Goal: Task Accomplishment & Management: Complete application form

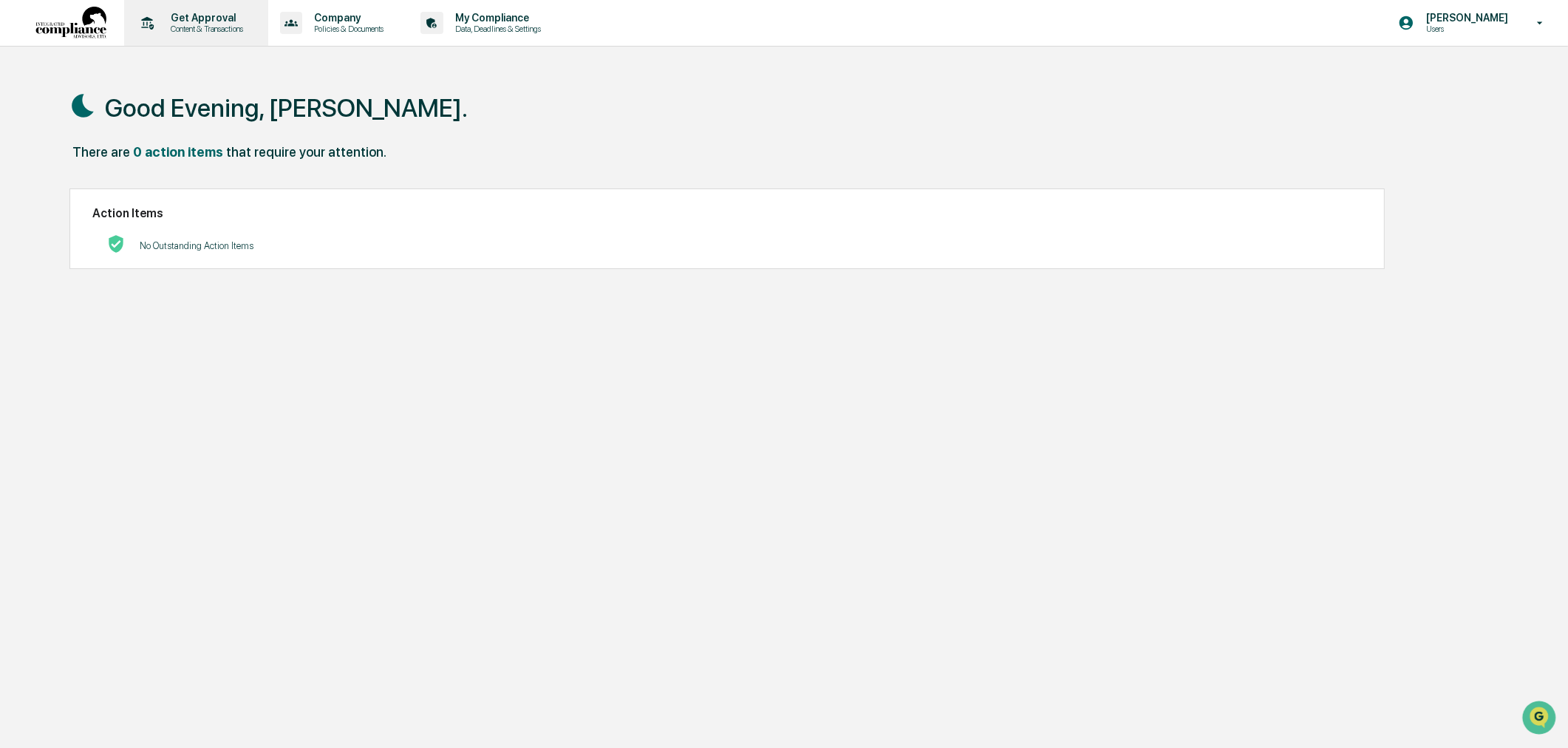
click at [229, 26] on p "Content & Transactions" at bounding box center [205, 29] width 92 height 11
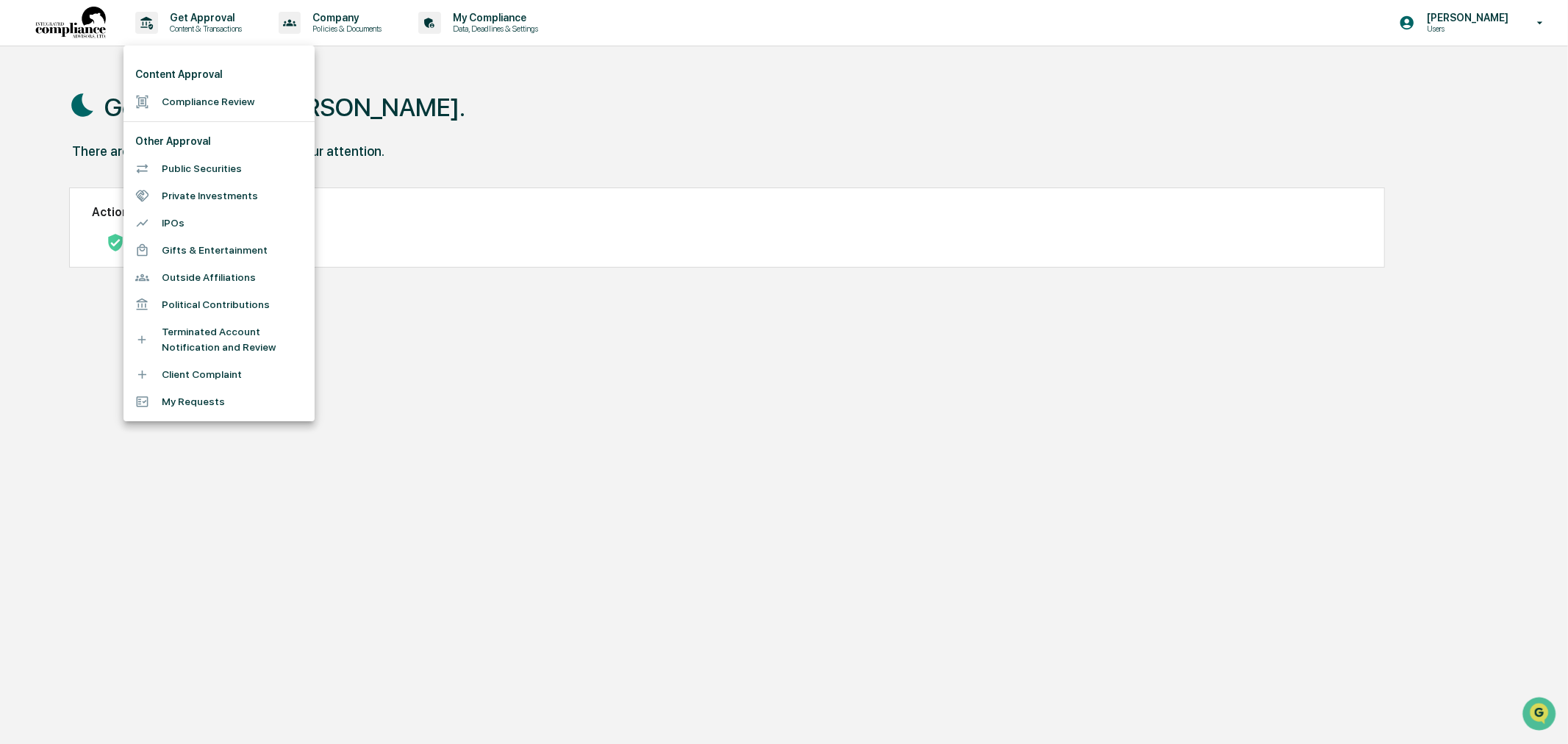
click at [388, 148] on div at bounding box center [784, 372] width 1568 height 744
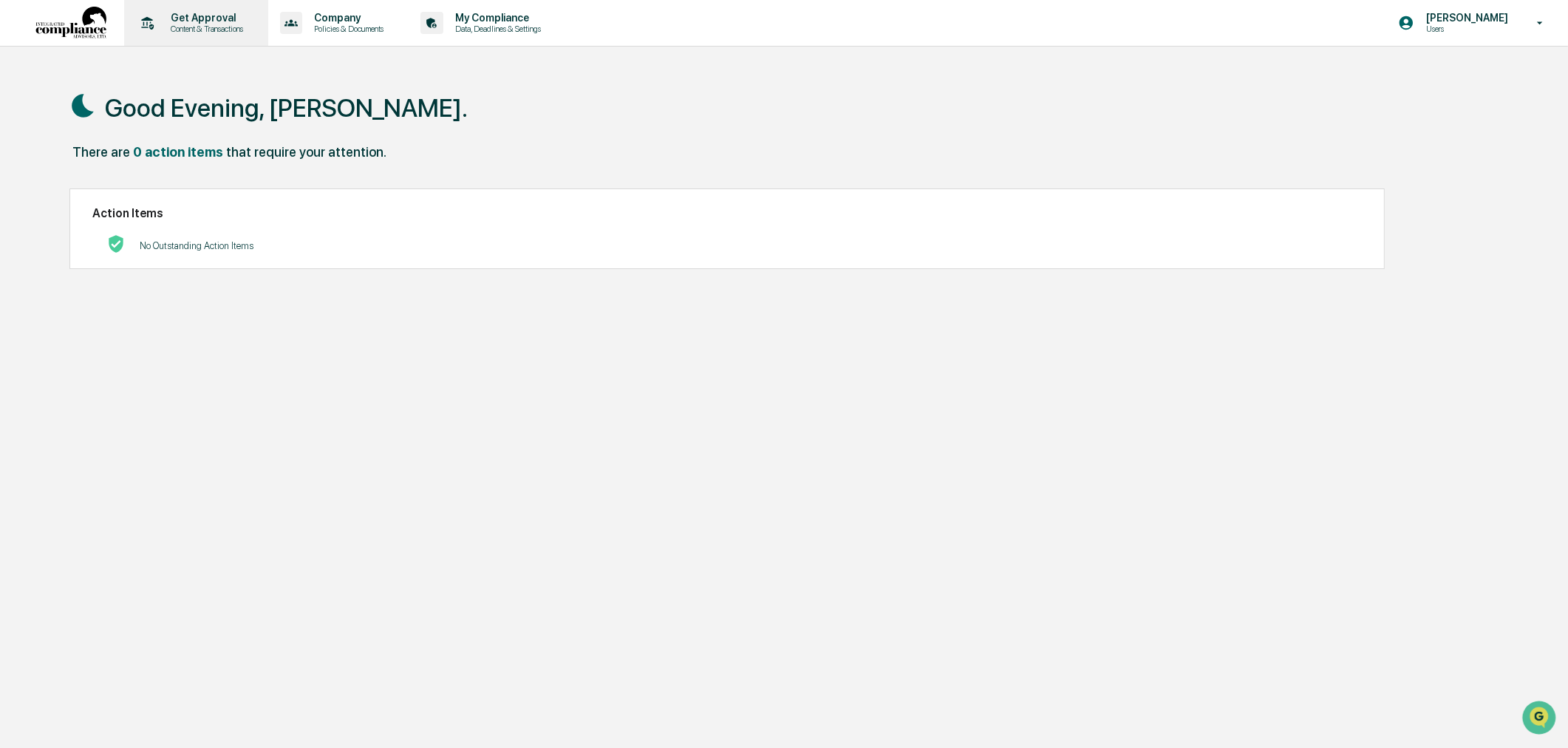
click at [193, 31] on p "Content & Transactions" at bounding box center [205, 29] width 92 height 11
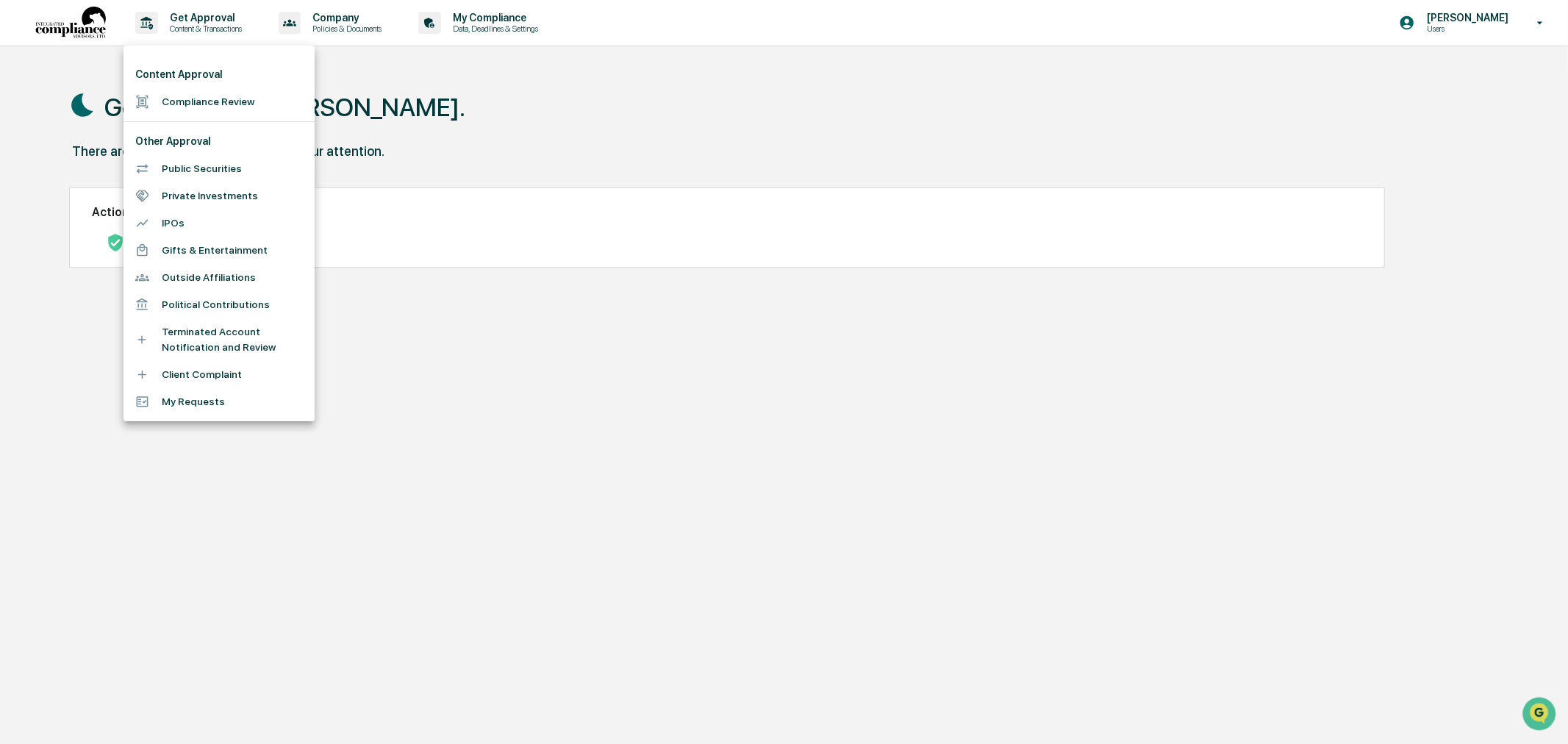
click at [203, 105] on li "Compliance Review" at bounding box center [219, 102] width 191 height 27
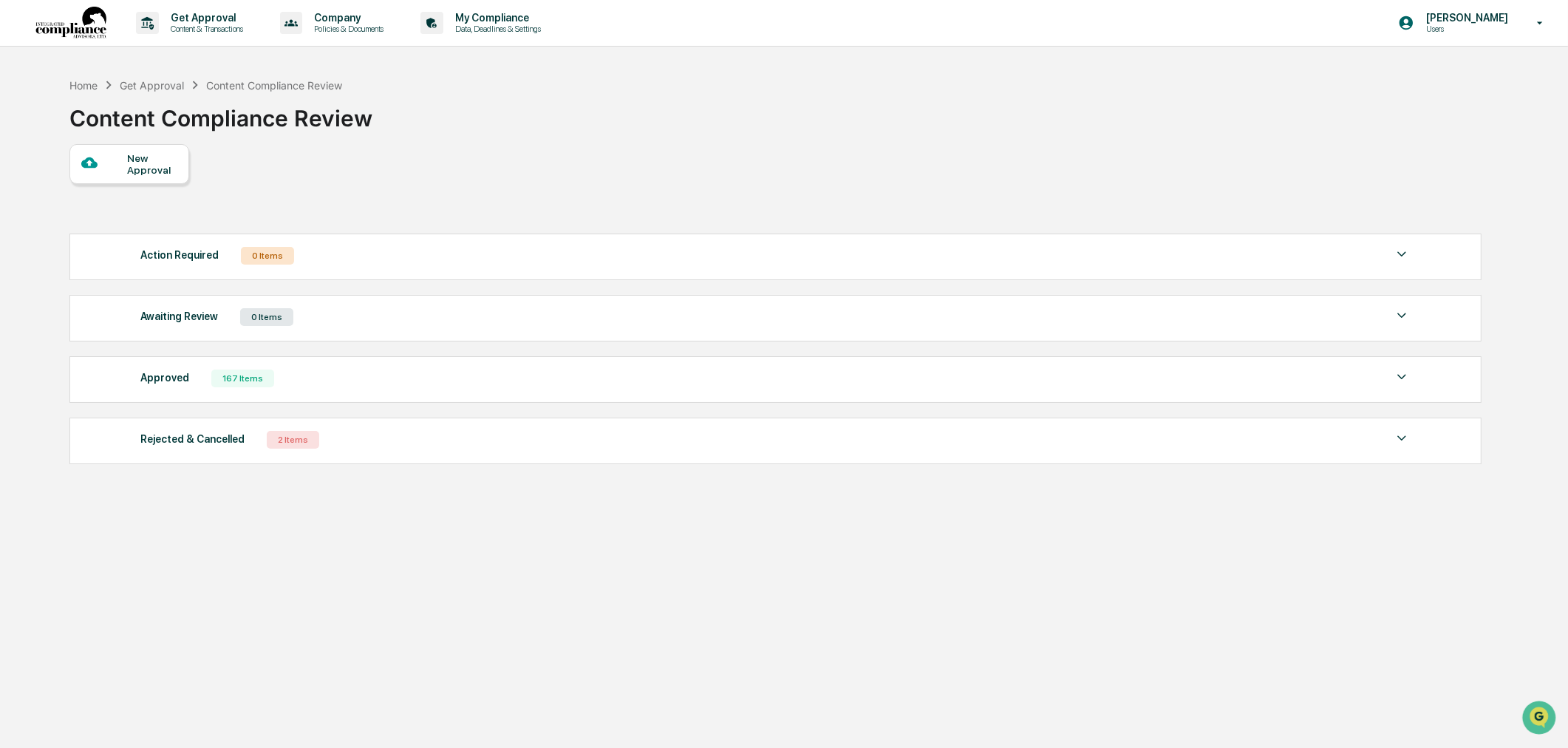
click at [166, 171] on div "New Approval" at bounding box center [152, 164] width 50 height 24
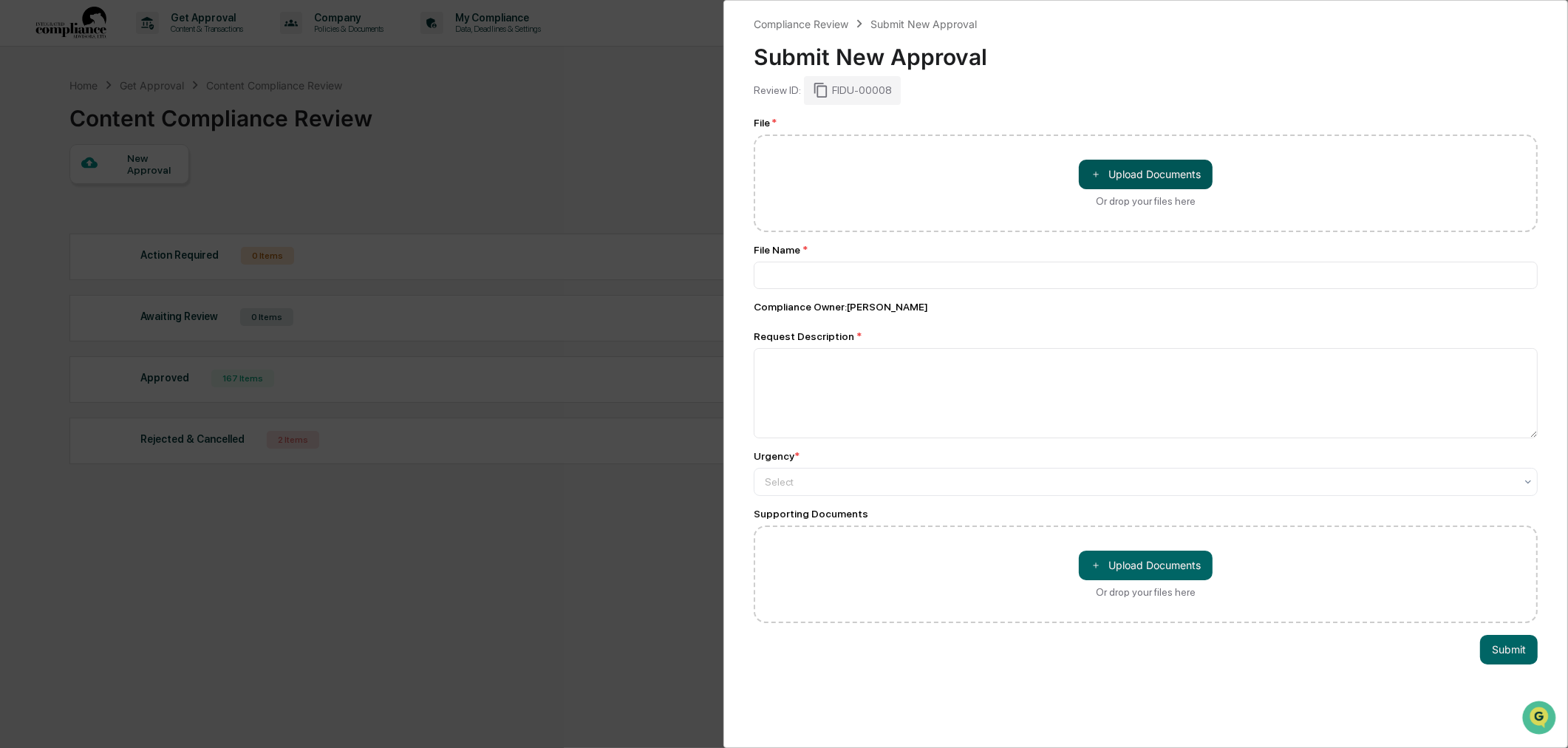
click at [1116, 169] on button "＋ Upload Documents" at bounding box center [1145, 174] width 134 height 30
type input "**********"
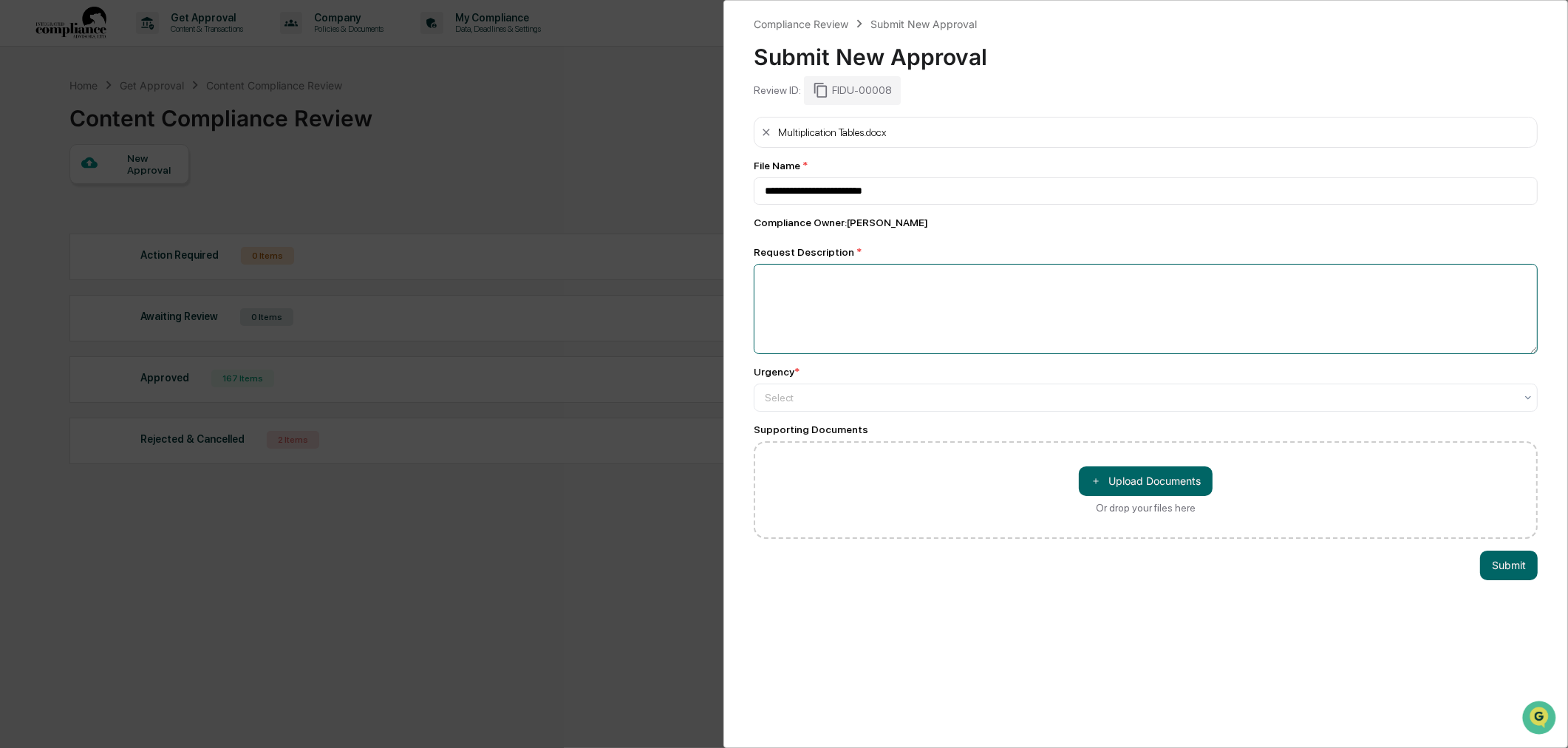
click at [866, 315] on textarea at bounding box center [1146, 309] width 784 height 90
type textarea "********"
click at [853, 405] on div at bounding box center [1139, 397] width 750 height 15
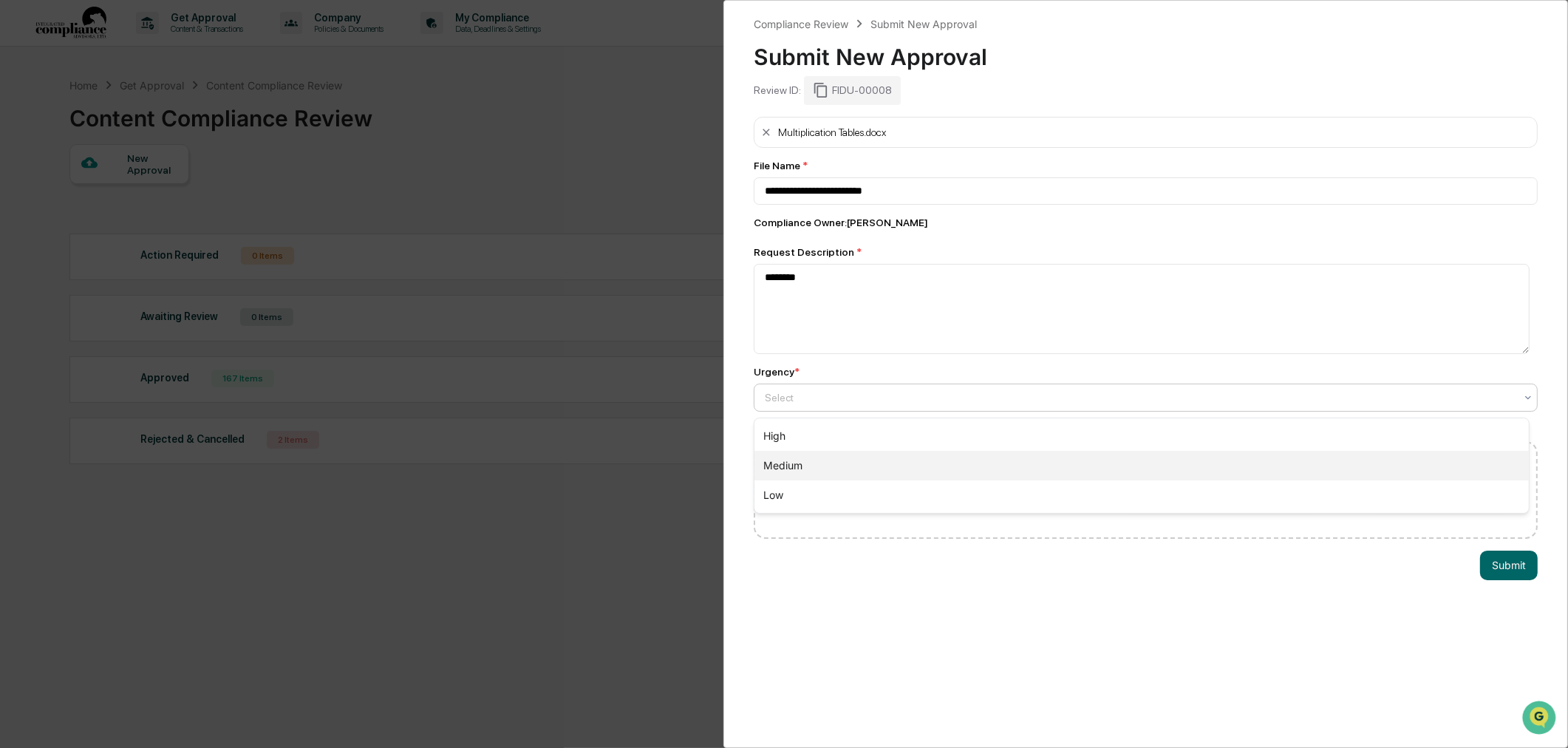
click at [836, 461] on div "Medium" at bounding box center [1141, 465] width 774 height 30
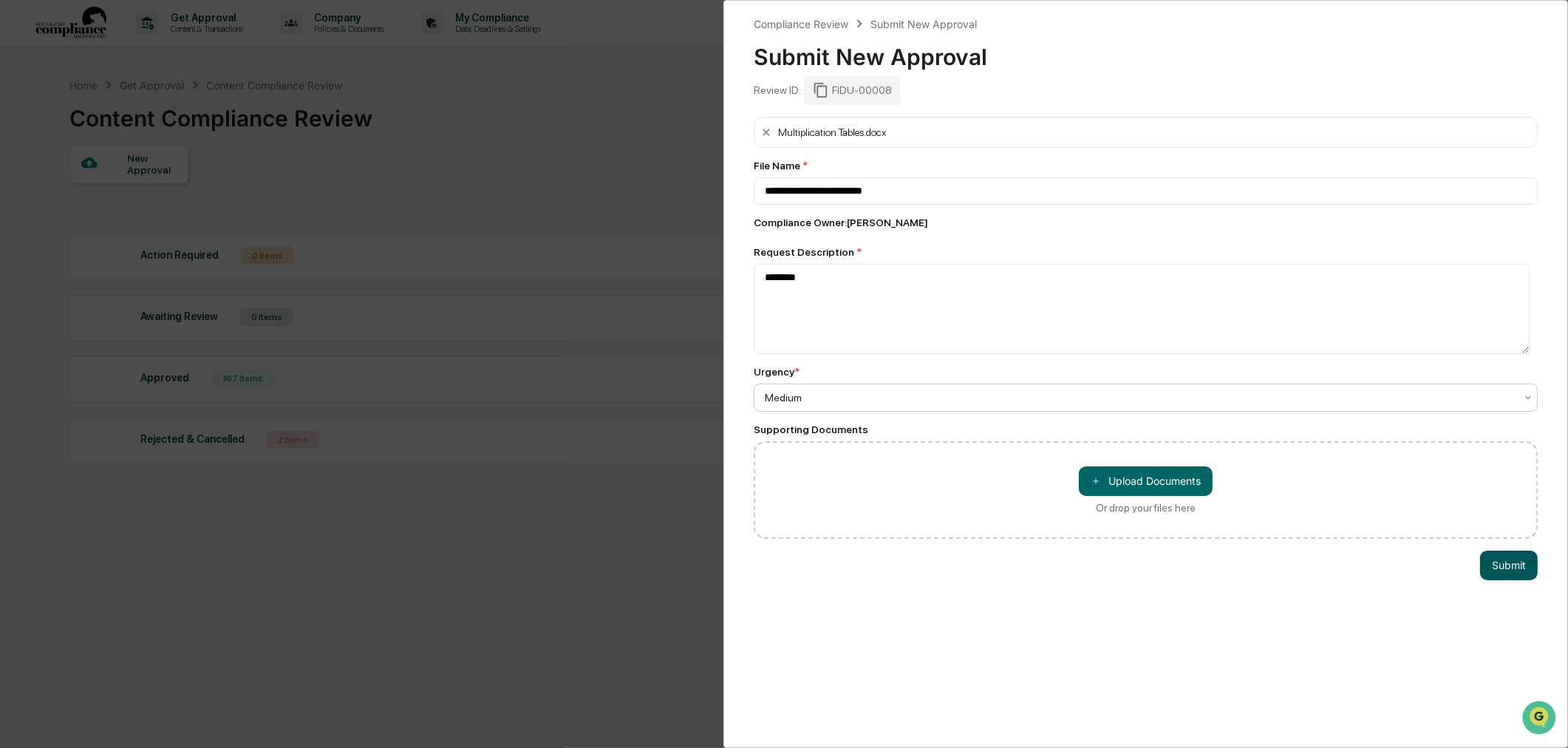
click at [1498, 572] on button "Submit" at bounding box center [1508, 566] width 57 height 30
